Goal: Information Seeking & Learning: Learn about a topic

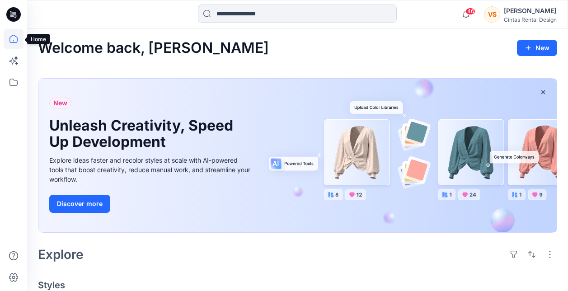
click at [15, 39] on icon at bounding box center [14, 39] width 20 height 20
click at [16, 38] on icon at bounding box center [14, 39] width 20 height 20
click at [14, 80] on icon at bounding box center [13, 82] width 8 height 7
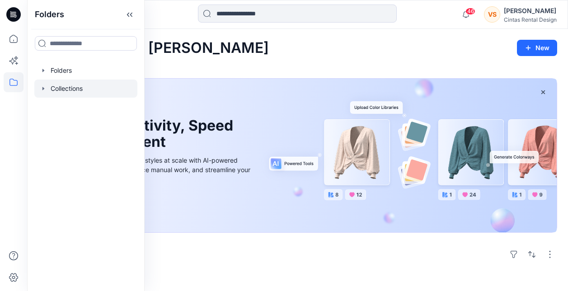
click at [65, 89] on div at bounding box center [85, 88] width 103 height 18
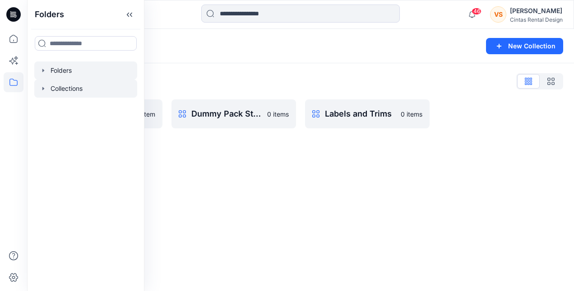
click at [60, 70] on div at bounding box center [85, 70] width 103 height 18
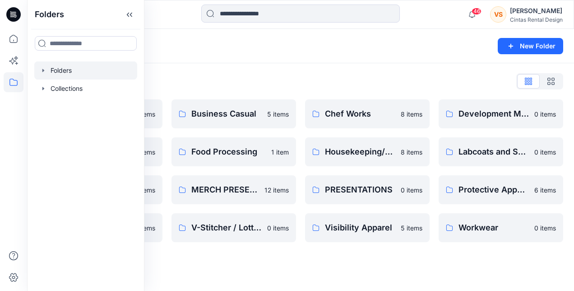
click at [216, 76] on div "Folders List" at bounding box center [301, 81] width 526 height 14
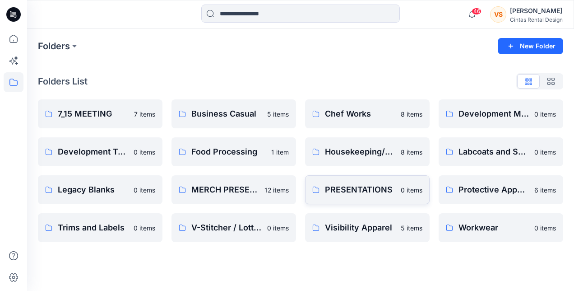
click at [354, 188] on p "PRESENTATIONS" at bounding box center [360, 189] width 70 height 13
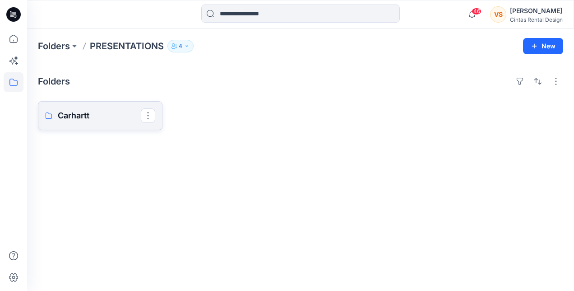
click at [70, 113] on p "Carhartt" at bounding box center [99, 115] width 83 height 13
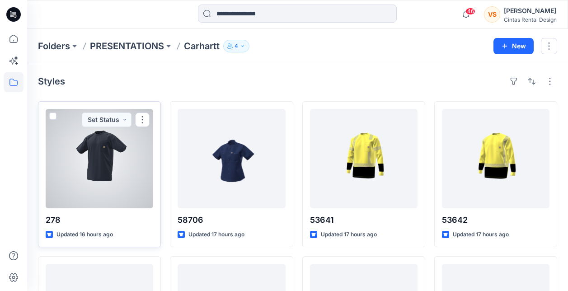
click at [107, 173] on div at bounding box center [99, 158] width 107 height 99
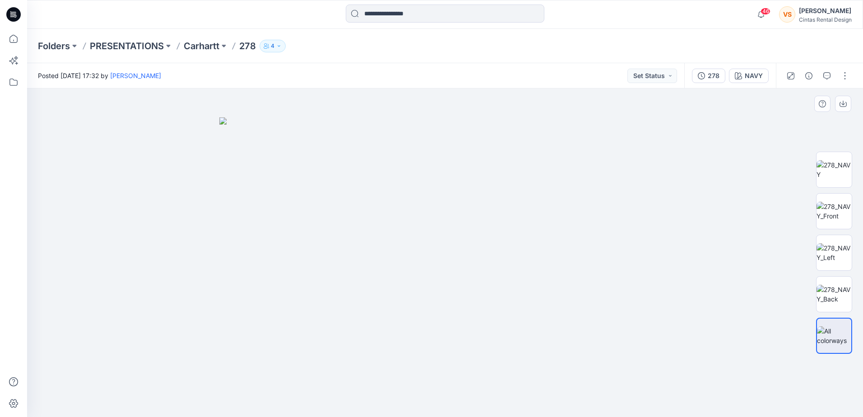
click at [460, 211] on img at bounding box center [445, 267] width 452 height 300
click at [465, 209] on img at bounding box center [445, 267] width 452 height 300
click at [203, 46] on p "Carhartt" at bounding box center [202, 46] width 36 height 13
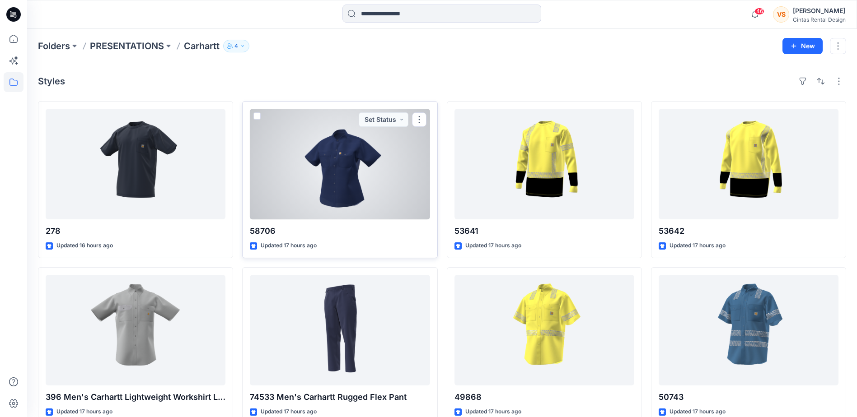
click at [370, 162] on div at bounding box center [340, 164] width 180 height 111
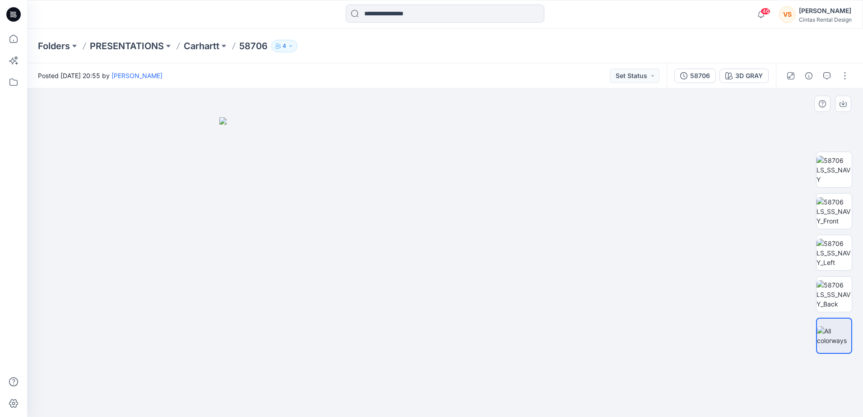
drag, startPoint x: 450, startPoint y: 220, endPoint x: 453, endPoint y: 229, distance: 9.6
click at [450, 221] on img at bounding box center [445, 267] width 452 height 300
drag, startPoint x: 451, startPoint y: 231, endPoint x: 444, endPoint y: 234, distance: 7.7
click at [444, 234] on img at bounding box center [445, 267] width 452 height 300
click at [443, 234] on img at bounding box center [445, 267] width 452 height 300
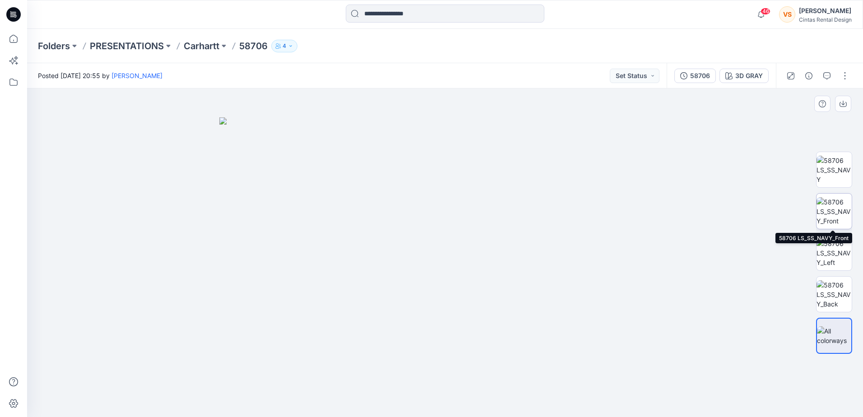
click at [574, 212] on img at bounding box center [834, 211] width 35 height 28
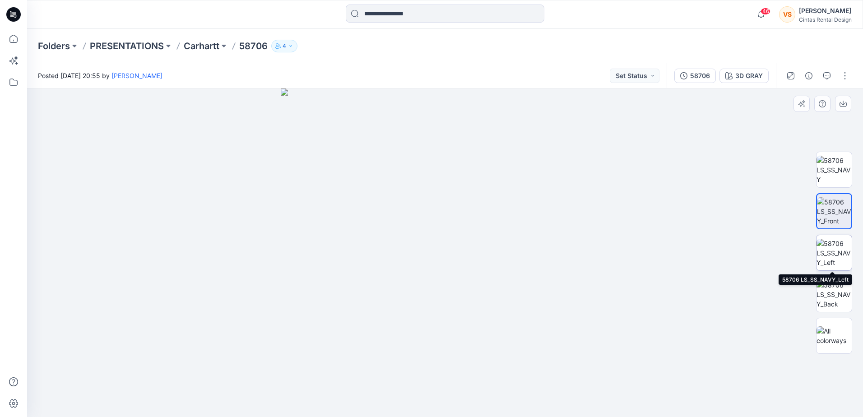
click at [574, 257] on img at bounding box center [834, 253] width 35 height 28
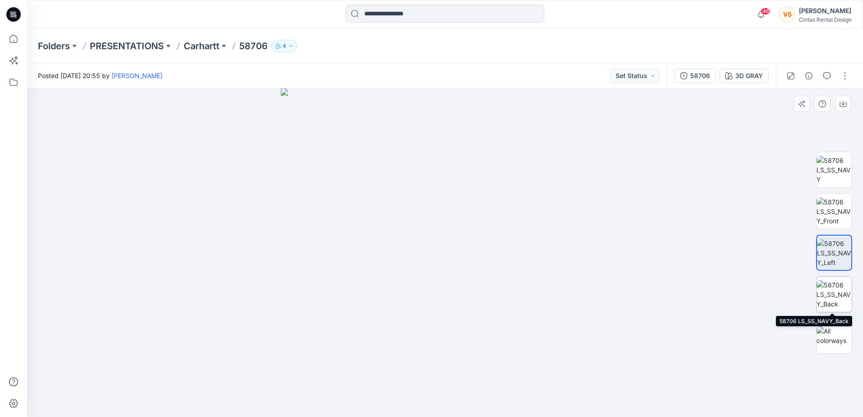
click at [574, 290] on img at bounding box center [834, 294] width 35 height 28
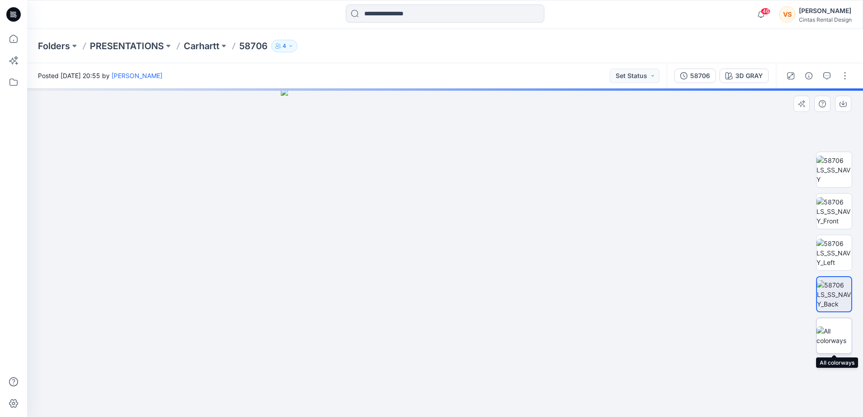
click at [574, 290] on img at bounding box center [834, 335] width 35 height 19
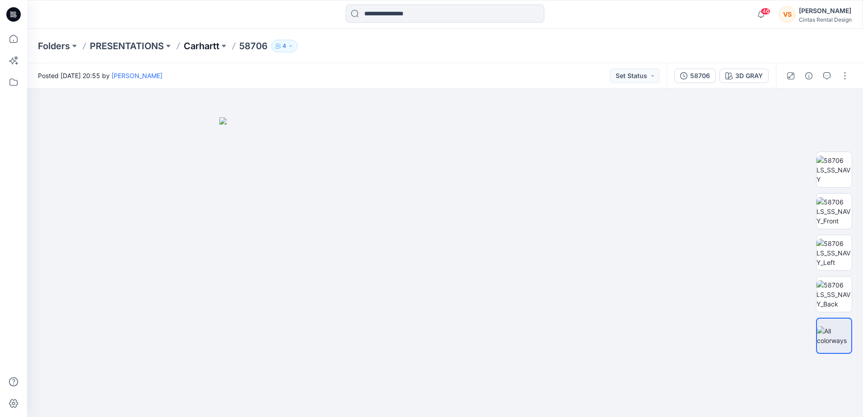
click at [207, 47] on p "Carhartt" at bounding box center [202, 46] width 36 height 13
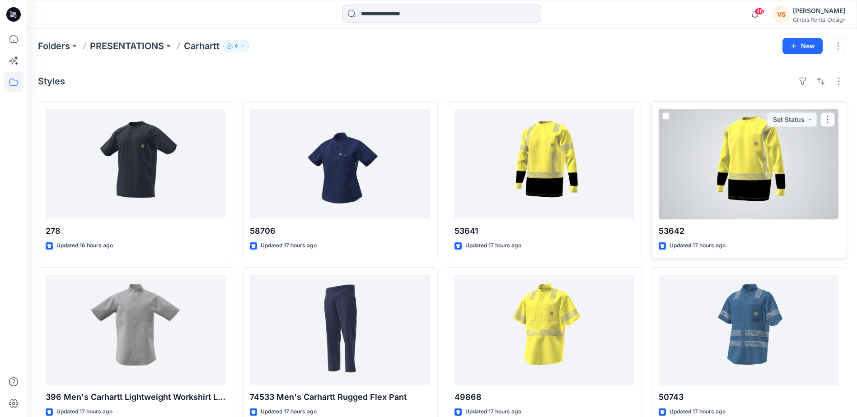
click at [574, 233] on p "53642" at bounding box center [748, 231] width 180 height 13
click at [574, 207] on div at bounding box center [748, 164] width 180 height 111
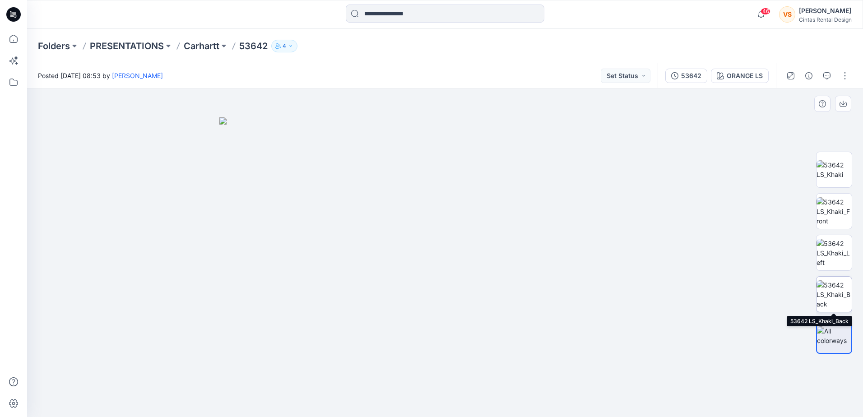
click at [574, 290] on img at bounding box center [834, 294] width 35 height 28
click at [205, 42] on p "Carhartt" at bounding box center [202, 46] width 36 height 13
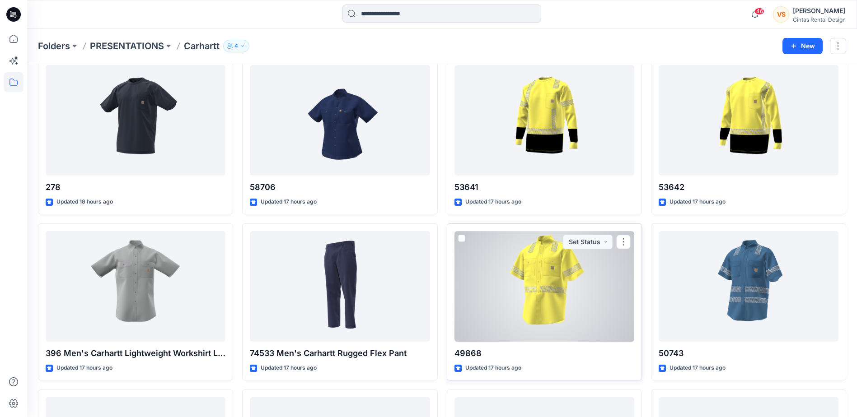
scroll to position [45, 0]
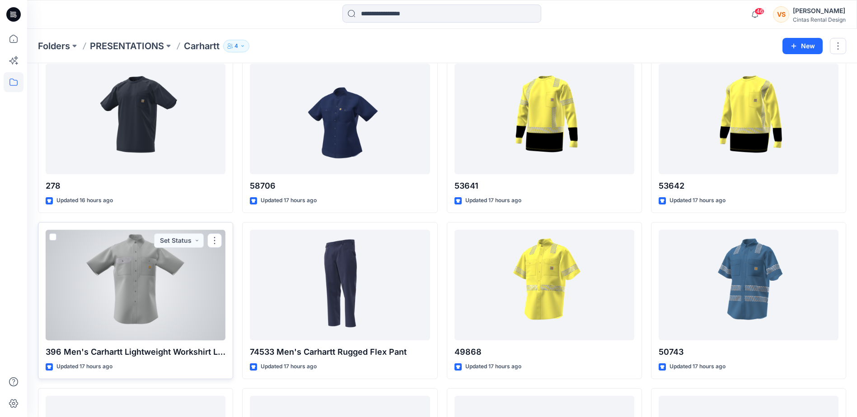
click at [125, 278] on div at bounding box center [136, 285] width 180 height 111
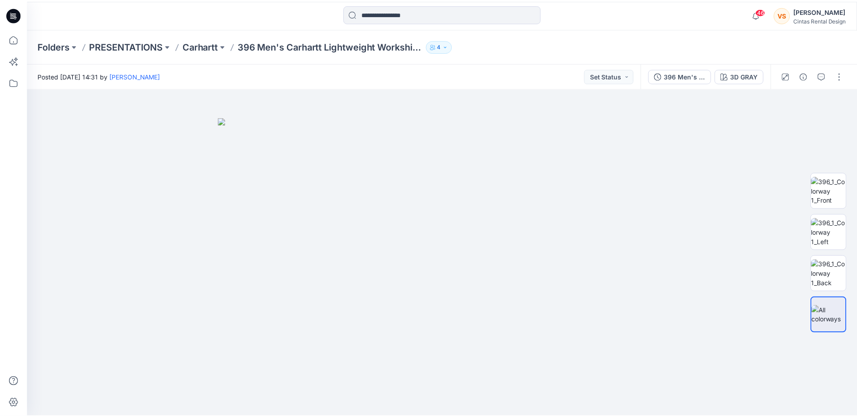
scroll to position [45, 0]
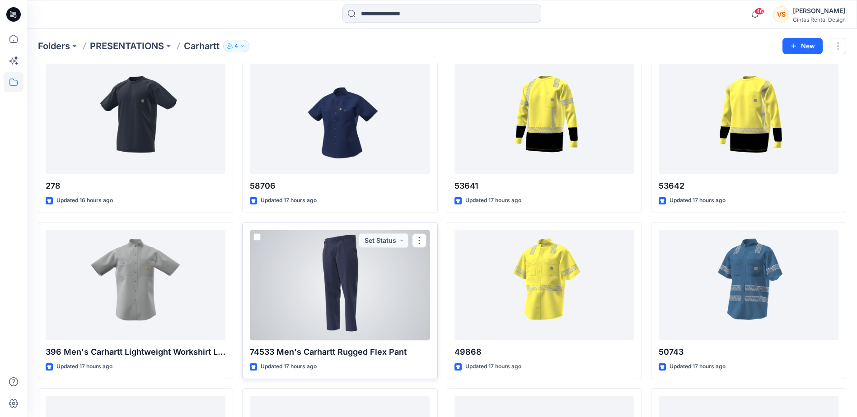
click at [334, 290] on div at bounding box center [340, 285] width 180 height 111
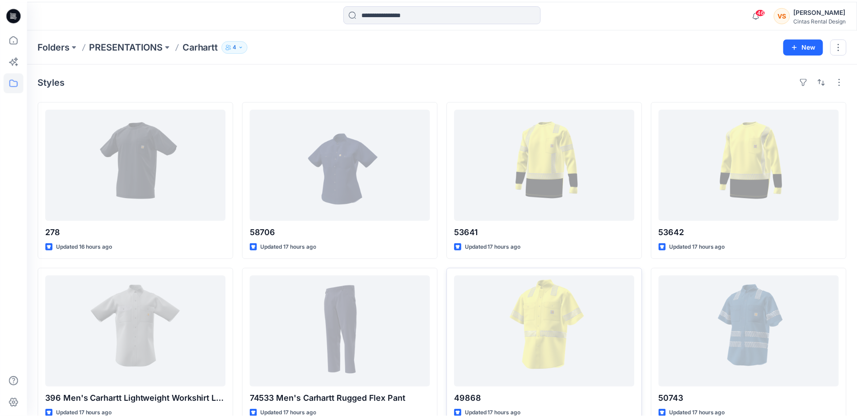
scroll to position [45, 0]
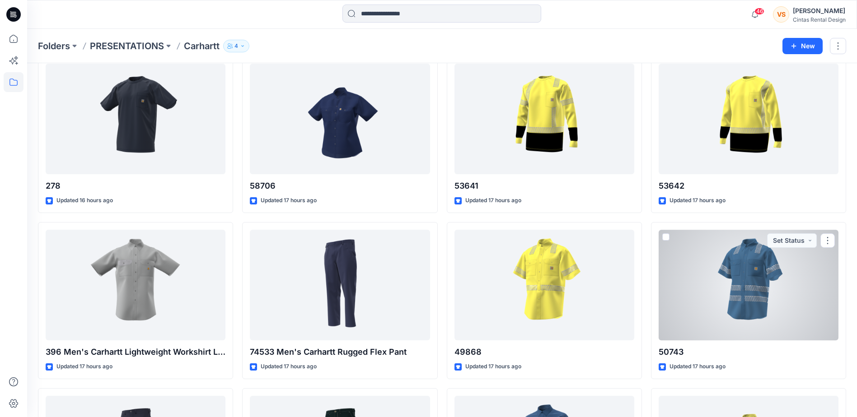
click at [574, 290] on div at bounding box center [748, 285] width 180 height 111
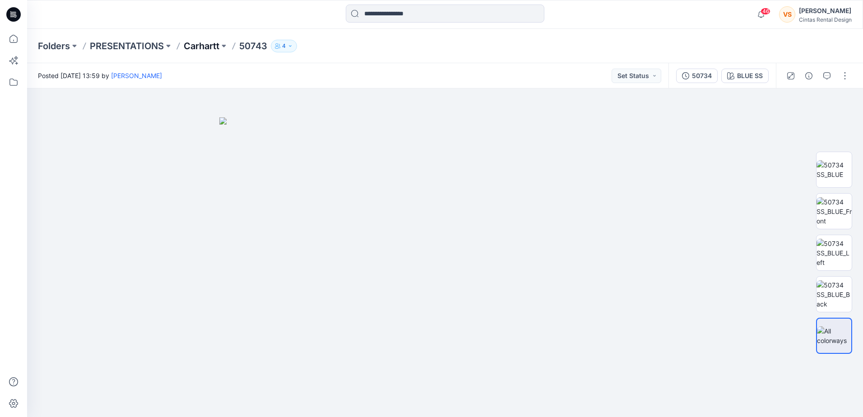
click at [216, 43] on p "Carhartt" at bounding box center [202, 46] width 36 height 13
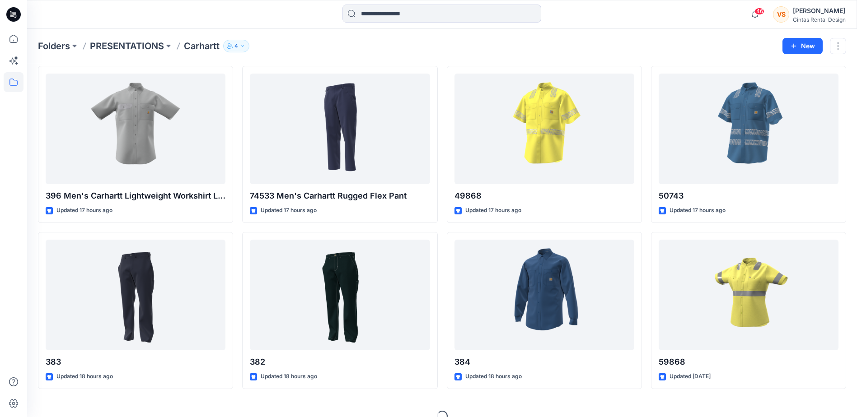
scroll to position [217, 0]
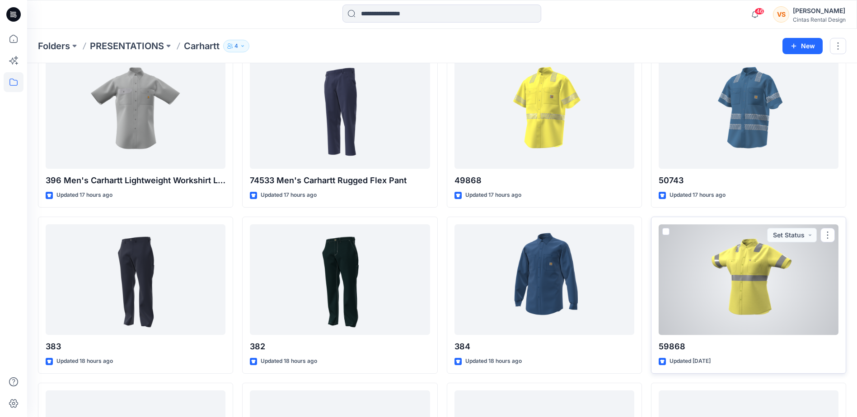
click at [574, 290] on div at bounding box center [748, 279] width 180 height 111
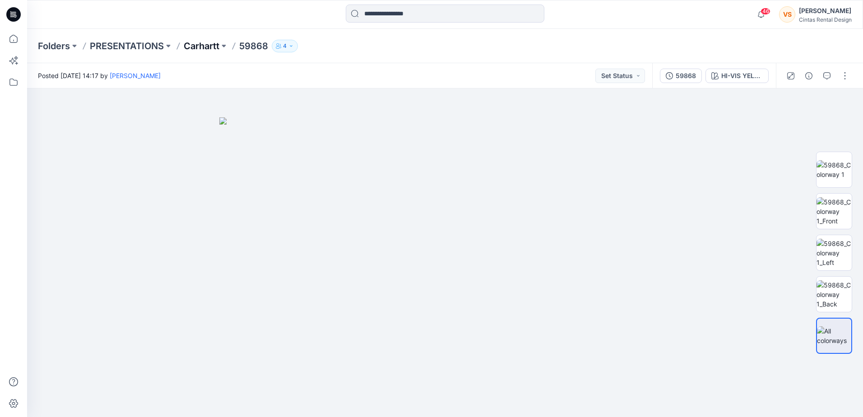
click at [200, 43] on p "Carhartt" at bounding box center [202, 46] width 36 height 13
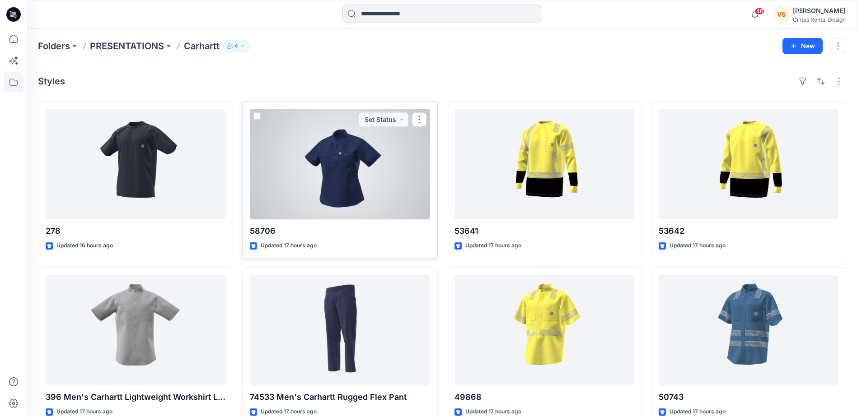
click at [323, 176] on div at bounding box center [340, 164] width 180 height 111
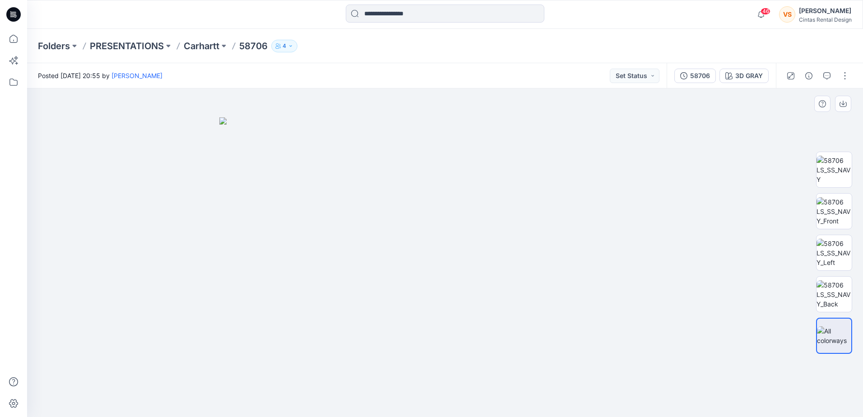
click at [473, 287] on img at bounding box center [445, 267] width 452 height 300
click at [438, 249] on img at bounding box center [445, 267] width 452 height 300
click at [442, 242] on img at bounding box center [445, 267] width 452 height 300
click at [219, 47] on p "Carhartt" at bounding box center [202, 46] width 36 height 13
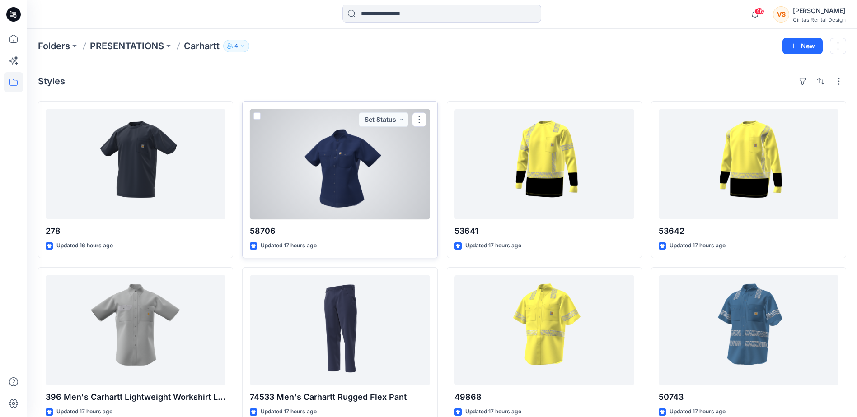
click at [345, 194] on div at bounding box center [340, 164] width 180 height 111
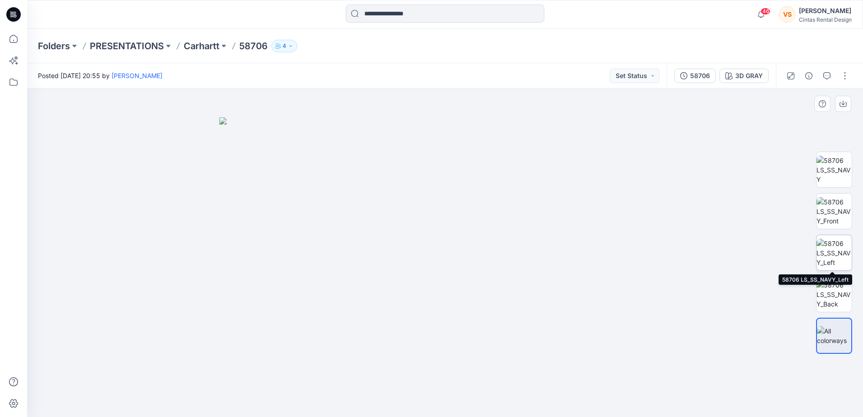
click at [574, 257] on img at bounding box center [834, 253] width 35 height 28
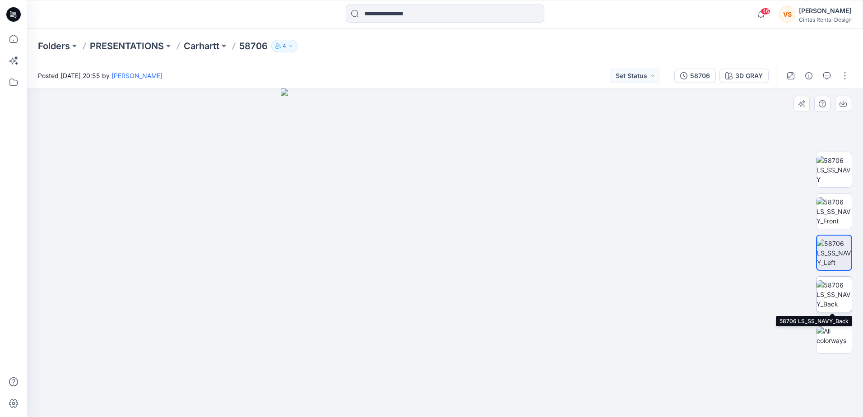
click at [574, 290] on img at bounding box center [834, 294] width 35 height 28
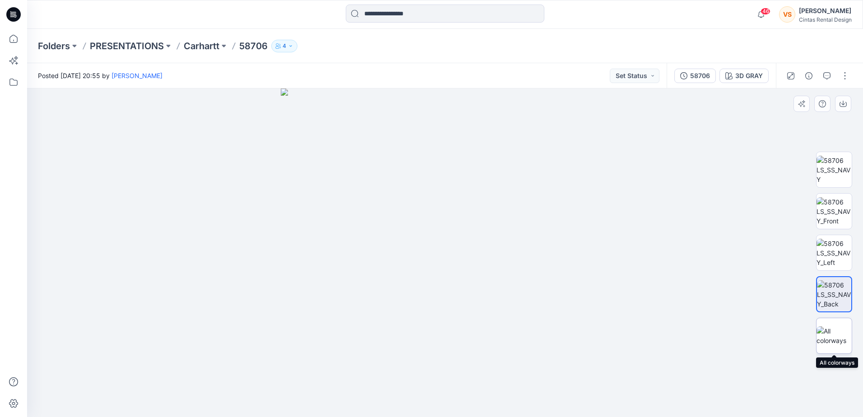
click at [574, 290] on img at bounding box center [834, 335] width 35 height 19
click at [208, 45] on p "Carhartt" at bounding box center [202, 46] width 36 height 13
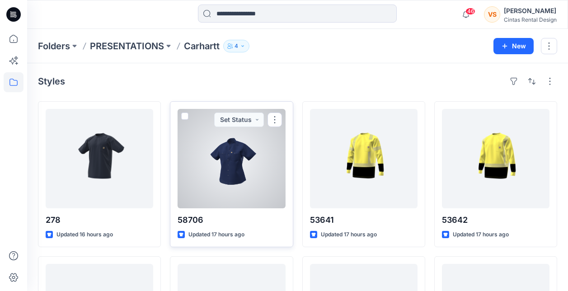
click at [229, 181] on div at bounding box center [230, 158] width 107 height 99
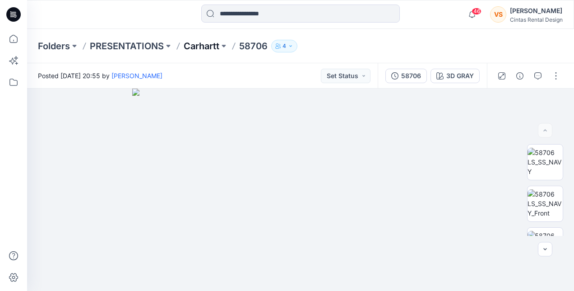
click at [212, 49] on p "Carhartt" at bounding box center [202, 46] width 36 height 13
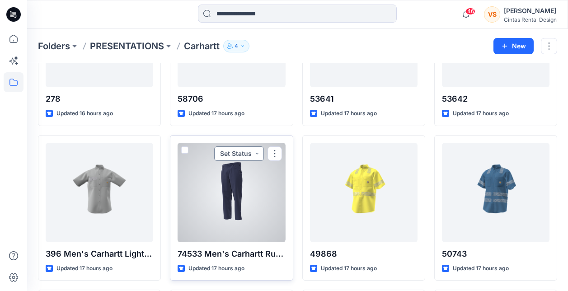
scroll to position [45, 0]
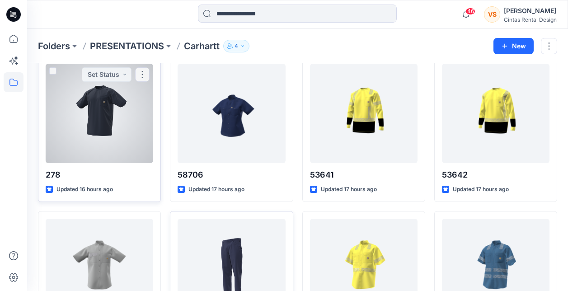
click at [91, 126] on div at bounding box center [99, 113] width 107 height 99
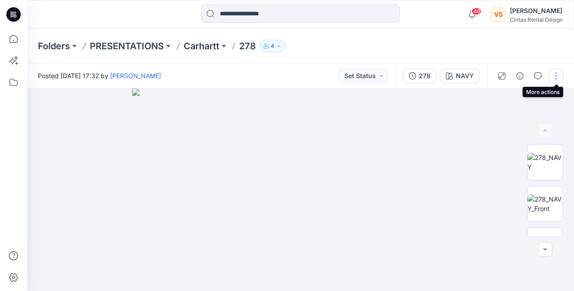
click at [559, 77] on button "button" at bounding box center [556, 76] width 14 height 14
drag, startPoint x: 338, startPoint y: 155, endPoint x: 342, endPoint y: 202, distance: 47.1
click at [342, 202] on img at bounding box center [301, 190] width 452 height 202
drag, startPoint x: 332, startPoint y: 195, endPoint x: 334, endPoint y: 190, distance: 5.1
click at [404, 191] on img at bounding box center [301, 187] width 396 height 208
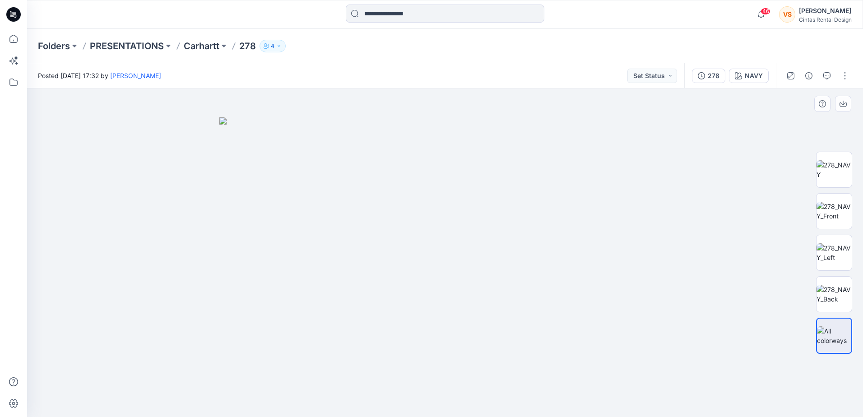
drag, startPoint x: 472, startPoint y: 226, endPoint x: 491, endPoint y: 237, distance: 22.1
drag, startPoint x: 480, startPoint y: 379, endPoint x: 479, endPoint y: 334, distance: 44.7
drag, startPoint x: 420, startPoint y: 259, endPoint x: 425, endPoint y: 260, distance: 5.9
click at [478, 231] on img at bounding box center [445, 267] width 452 height 300
drag, startPoint x: 476, startPoint y: 234, endPoint x: 484, endPoint y: 233, distance: 7.7
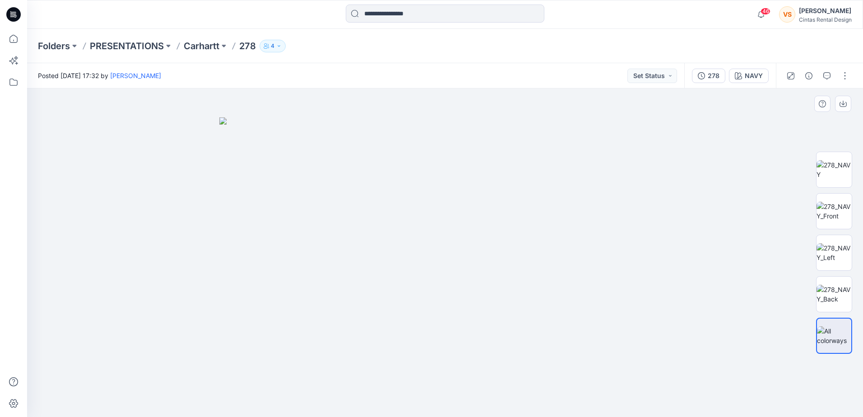
click at [475, 215] on img at bounding box center [445, 267] width 452 height 300
click at [477, 213] on img at bounding box center [445, 267] width 452 height 300
click at [485, 182] on img at bounding box center [445, 267] width 452 height 300
click at [574, 77] on button "Set Status" at bounding box center [653, 76] width 50 height 14
click at [574, 207] on div at bounding box center [445, 253] width 836 height 329
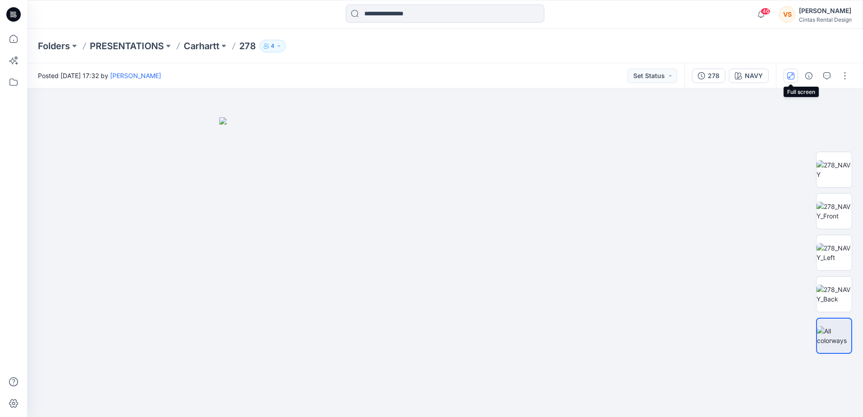
click at [574, 77] on icon "button" at bounding box center [791, 75] width 5 height 5
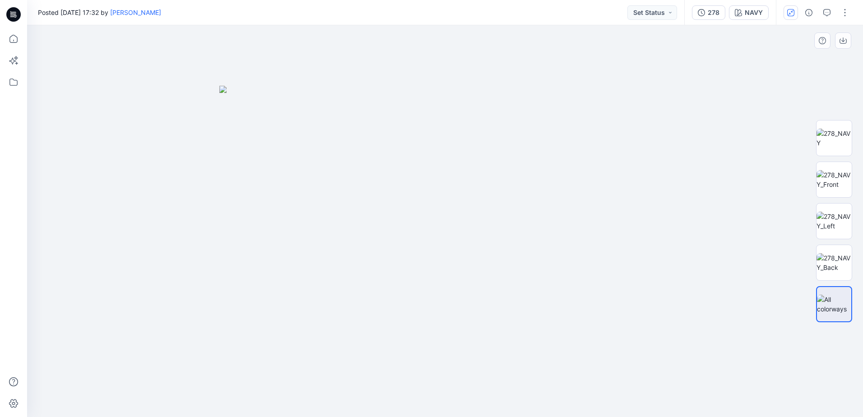
click at [443, 196] on img at bounding box center [445, 251] width 452 height 331
drag, startPoint x: 443, startPoint y: 196, endPoint x: 447, endPoint y: 198, distance: 4.6
click at [435, 191] on img at bounding box center [445, 251] width 452 height 331
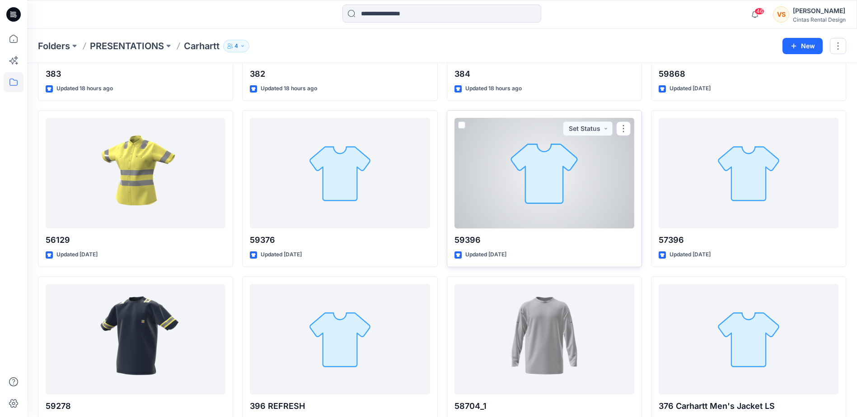
scroll to position [517, 0]
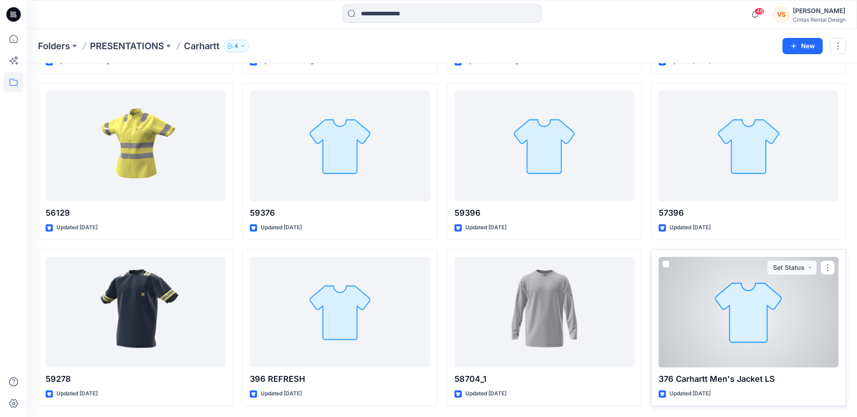
click at [574, 290] on div at bounding box center [748, 312] width 180 height 111
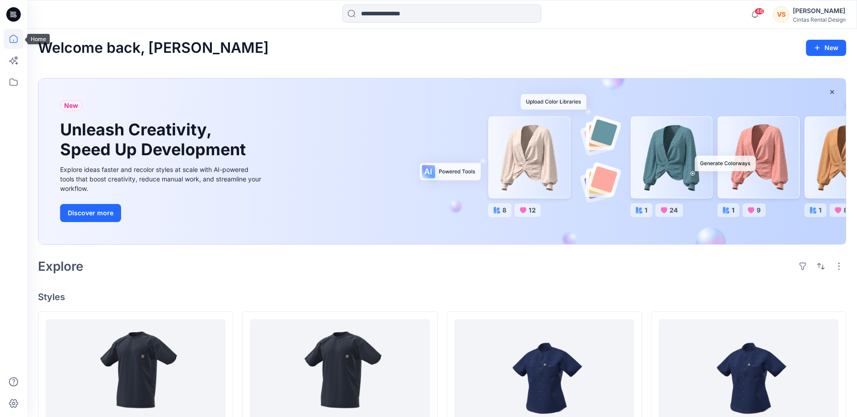
click at [13, 35] on icon at bounding box center [13, 39] width 8 height 8
click at [18, 78] on icon at bounding box center [14, 82] width 20 height 20
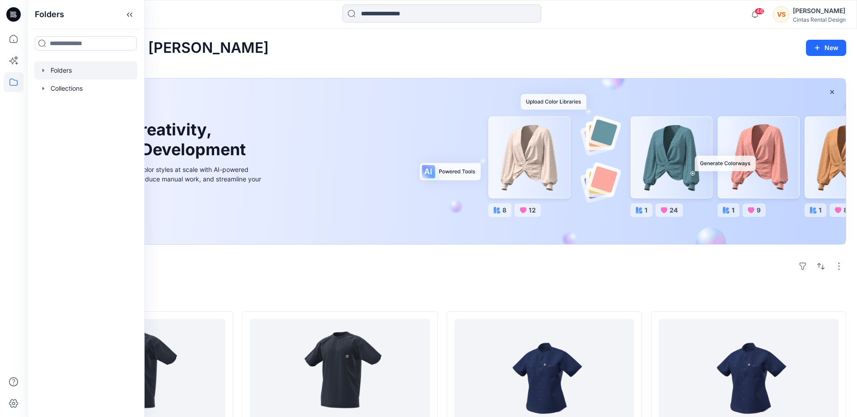
click at [52, 70] on div at bounding box center [85, 70] width 103 height 18
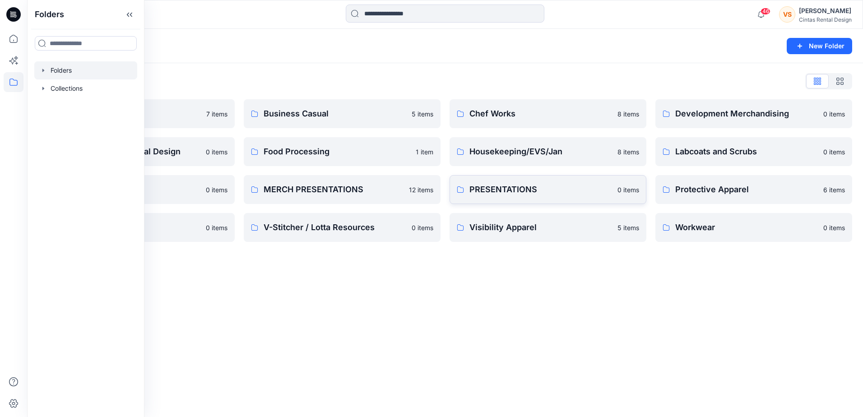
click at [508, 187] on p "PRESENTATIONS" at bounding box center [541, 189] width 143 height 13
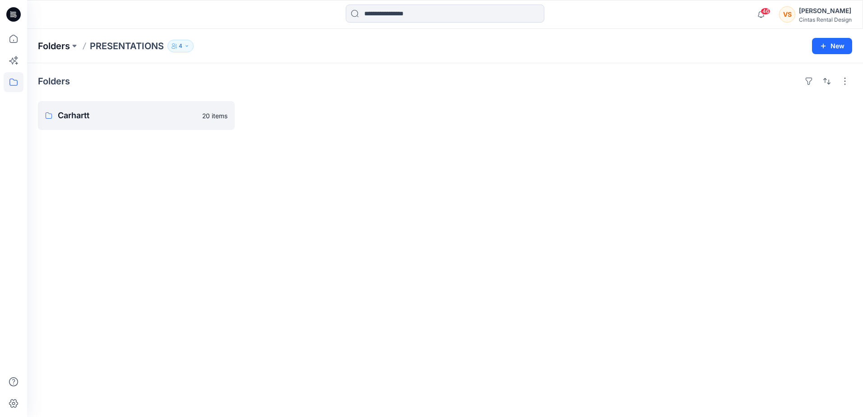
click at [48, 42] on p "Folders" at bounding box center [54, 46] width 32 height 13
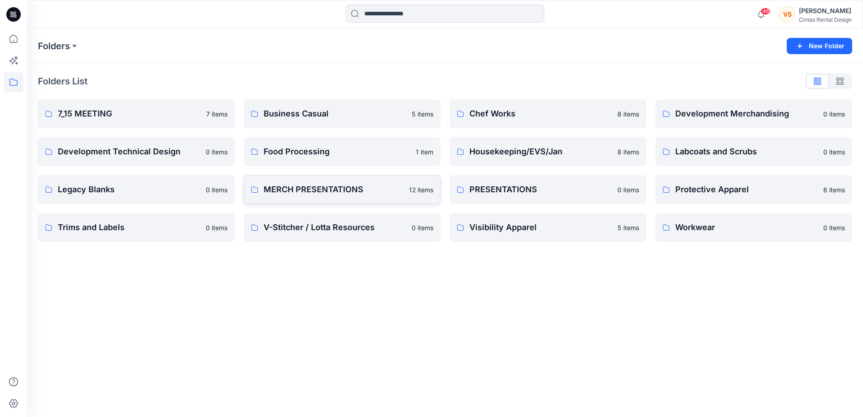
click at [338, 191] on p "MERCH PRESENTATIONS" at bounding box center [334, 189] width 140 height 13
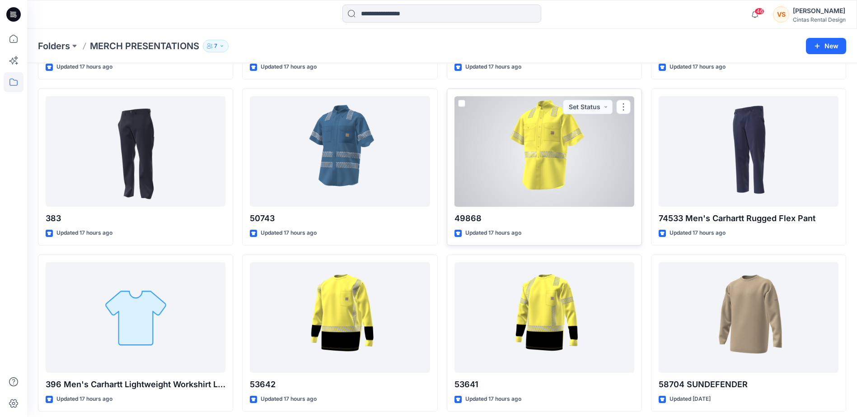
scroll to position [184, 0]
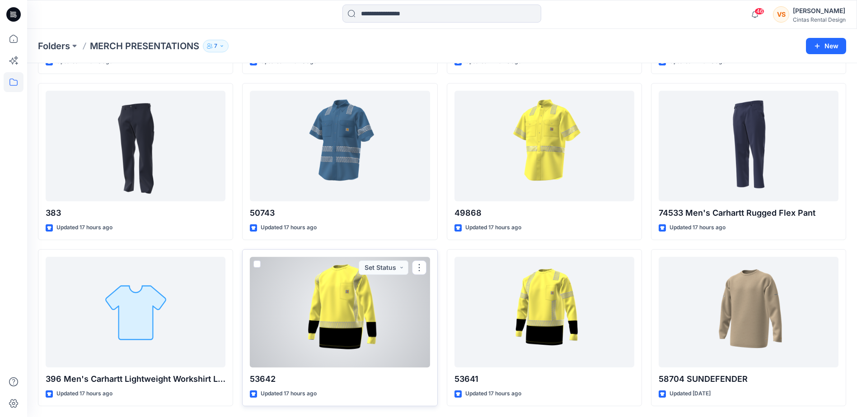
click at [353, 335] on div at bounding box center [340, 312] width 180 height 111
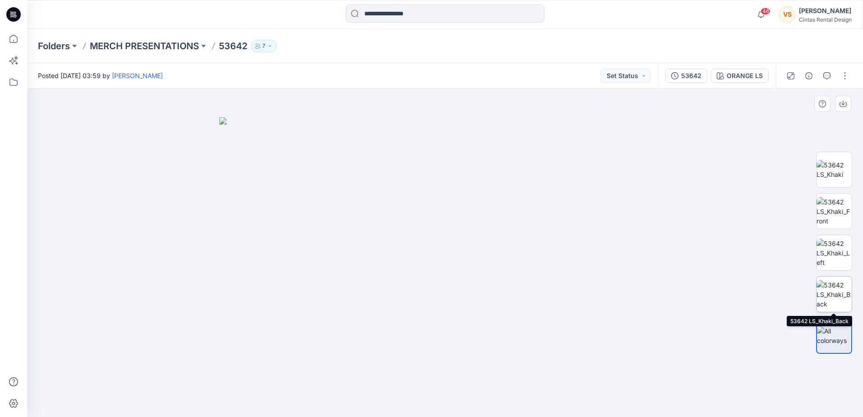
click at [843, 288] on img at bounding box center [834, 294] width 35 height 28
